Goal: Use online tool/utility: Utilize a website feature to perform a specific function

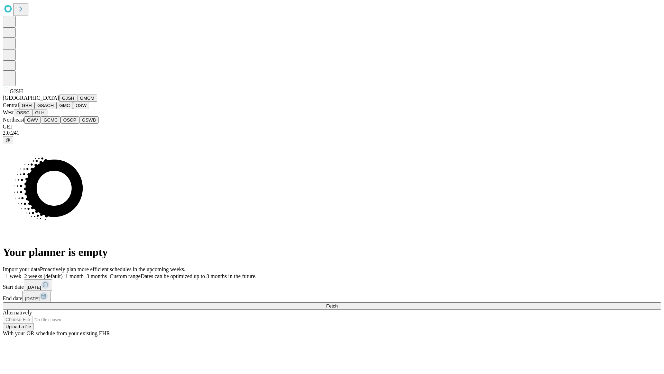
click at [59, 102] on button "GJSH" at bounding box center [68, 97] width 18 height 7
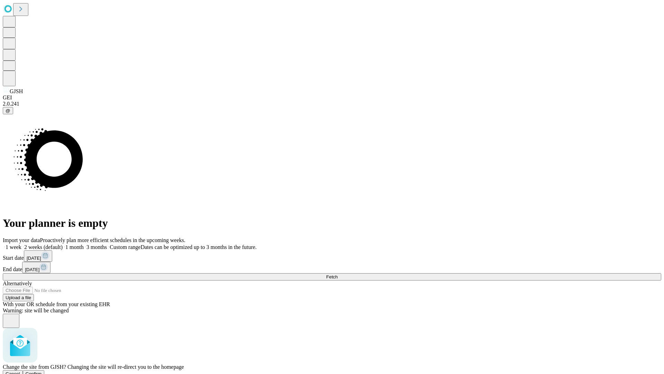
click at [42, 371] on span "Confirm" at bounding box center [34, 373] width 16 height 5
click at [84, 244] on label "1 month" at bounding box center [73, 247] width 21 height 6
click at [338, 274] on span "Fetch" at bounding box center [331, 276] width 11 height 5
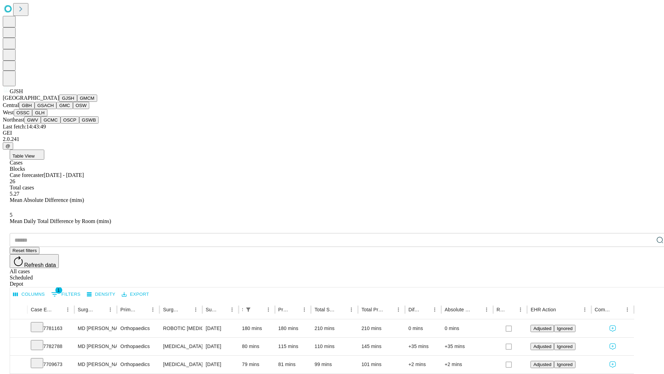
click at [77, 102] on button "GMCM" at bounding box center [87, 97] width 20 height 7
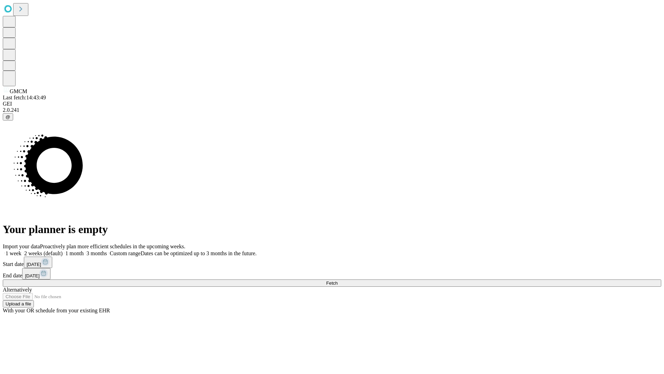
click at [84, 250] on label "1 month" at bounding box center [73, 253] width 21 height 6
click at [338, 280] on span "Fetch" at bounding box center [331, 282] width 11 height 5
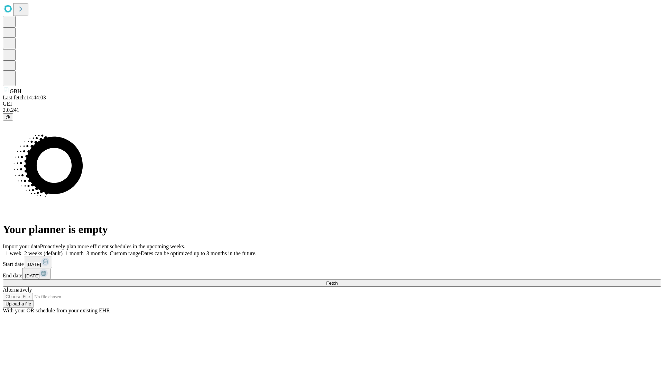
click at [84, 250] on label "1 month" at bounding box center [73, 253] width 21 height 6
click at [338, 280] on span "Fetch" at bounding box center [331, 282] width 11 height 5
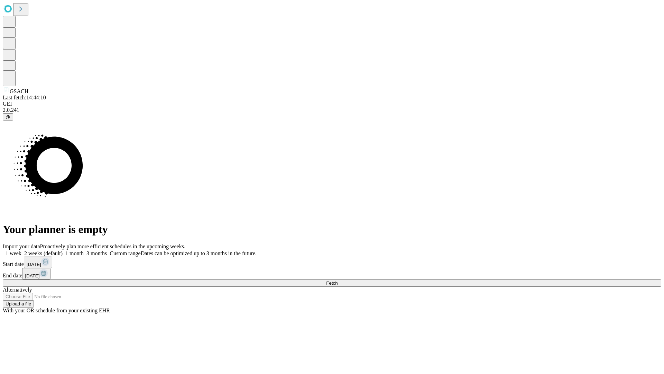
click at [84, 250] on label "1 month" at bounding box center [73, 253] width 21 height 6
click at [338, 280] on span "Fetch" at bounding box center [331, 282] width 11 height 5
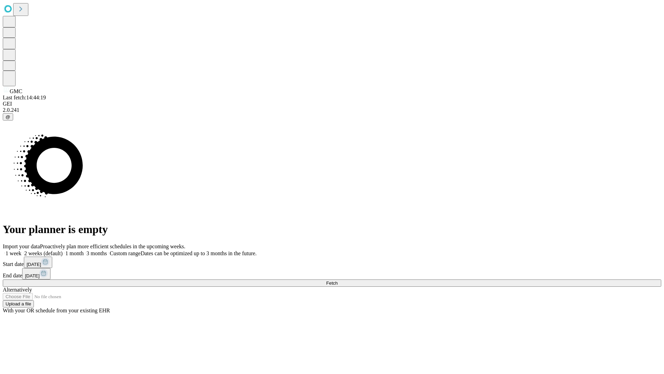
click at [84, 250] on label "1 month" at bounding box center [73, 253] width 21 height 6
click at [338, 280] on span "Fetch" at bounding box center [331, 282] width 11 height 5
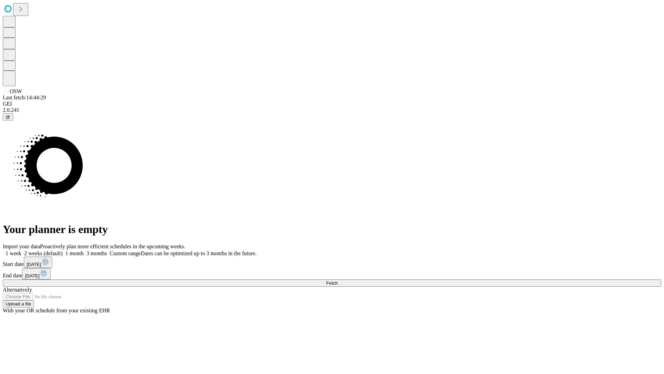
click at [84, 250] on label "1 month" at bounding box center [73, 253] width 21 height 6
click at [338, 280] on span "Fetch" at bounding box center [331, 282] width 11 height 5
click at [84, 250] on label "1 month" at bounding box center [73, 253] width 21 height 6
click at [338, 280] on span "Fetch" at bounding box center [331, 282] width 11 height 5
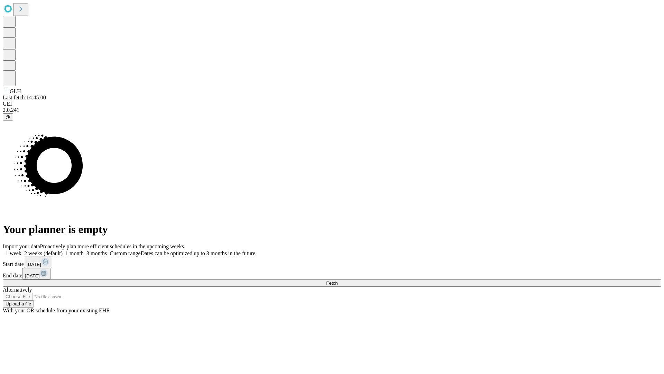
click at [84, 250] on label "1 month" at bounding box center [73, 253] width 21 height 6
click at [338, 280] on span "Fetch" at bounding box center [331, 282] width 11 height 5
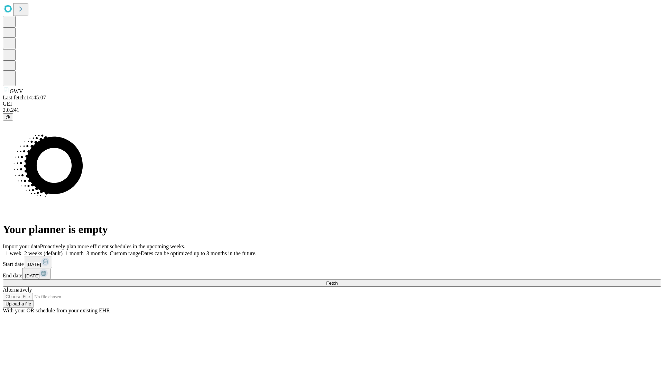
click at [84, 250] on label "1 month" at bounding box center [73, 253] width 21 height 6
click at [338, 280] on span "Fetch" at bounding box center [331, 282] width 11 height 5
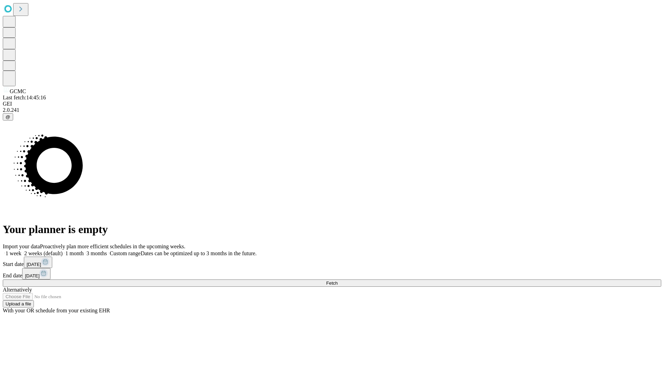
click at [84, 250] on label "1 month" at bounding box center [73, 253] width 21 height 6
click at [338, 280] on span "Fetch" at bounding box center [331, 282] width 11 height 5
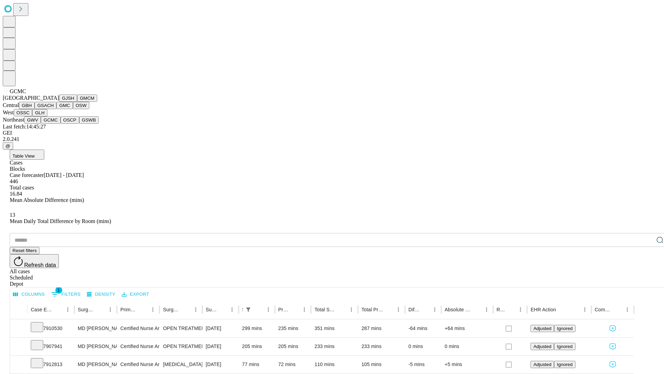
click at [61, 124] on button "OSCP" at bounding box center [70, 119] width 19 height 7
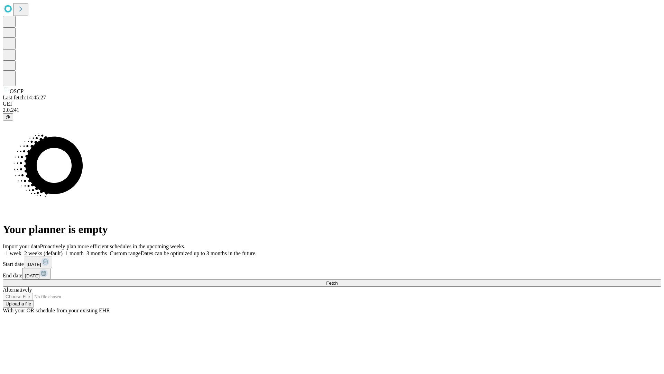
click at [338, 280] on span "Fetch" at bounding box center [331, 282] width 11 height 5
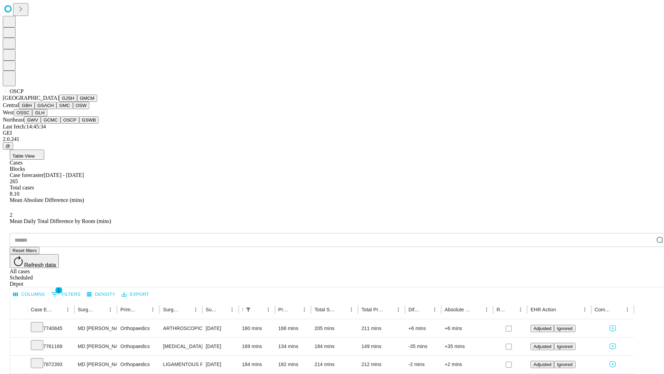
click at [79, 124] on button "GSWB" at bounding box center [89, 119] width 20 height 7
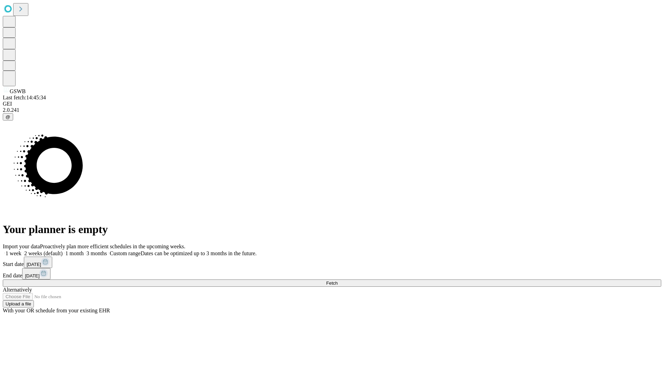
click at [338, 280] on span "Fetch" at bounding box center [331, 282] width 11 height 5
